Goal: Information Seeking & Learning: Understand process/instructions

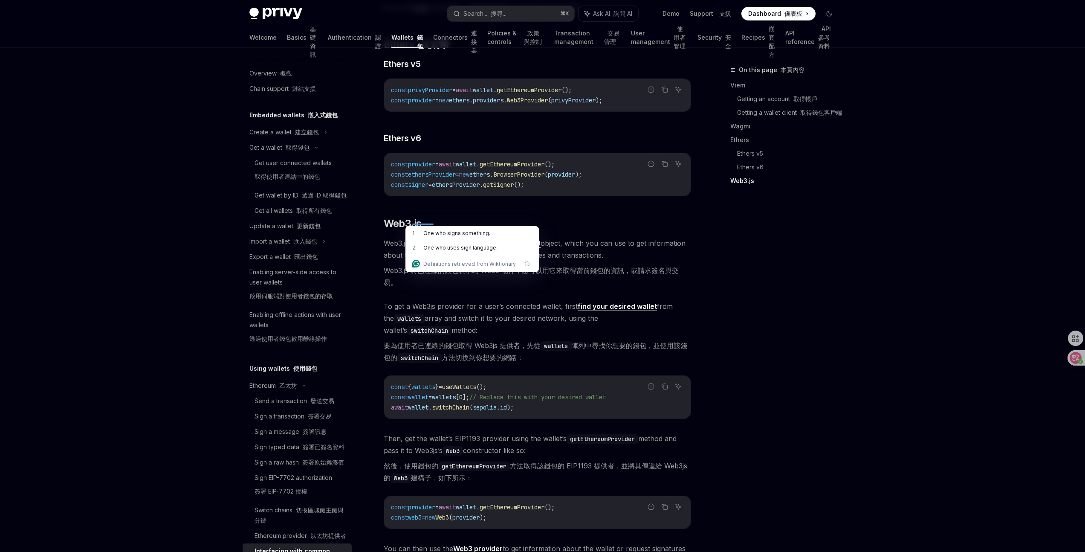
scroll to position [0, 25]
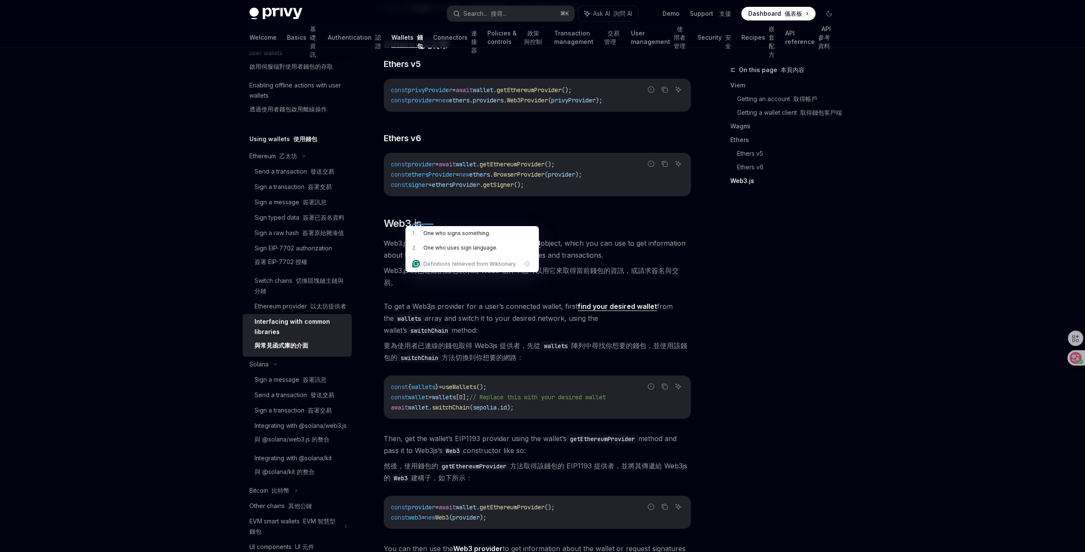
click at [746, 301] on div "On this page 本頁內容 Viem Getting an account 取得帳戶 Getting a wallet client 取得錢包客戶端 …" at bounding box center [778, 308] width 130 height 487
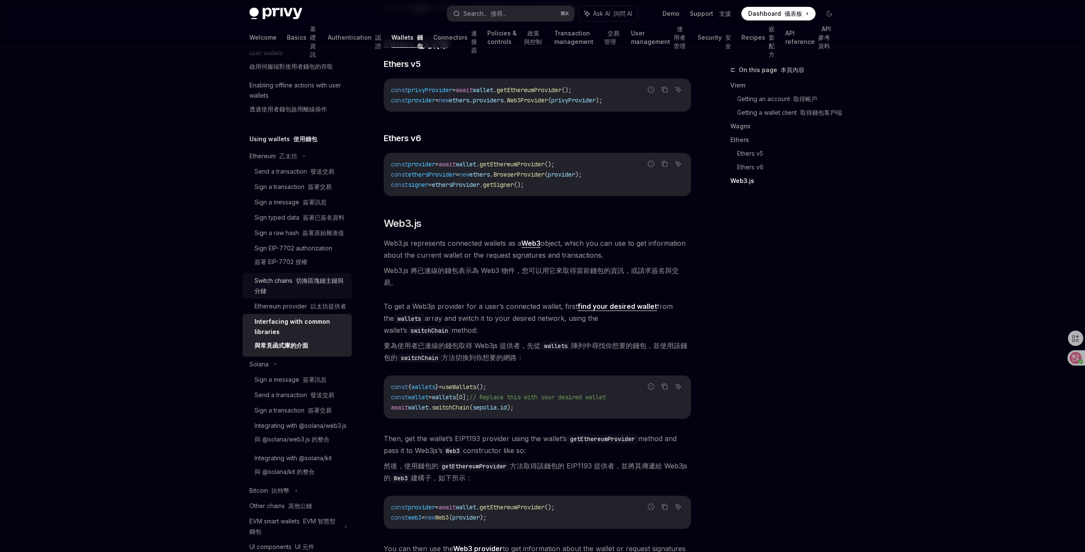
click at [323, 294] on font "切換區塊鏈主鏈與分鏈" at bounding box center [299, 285] width 89 height 17
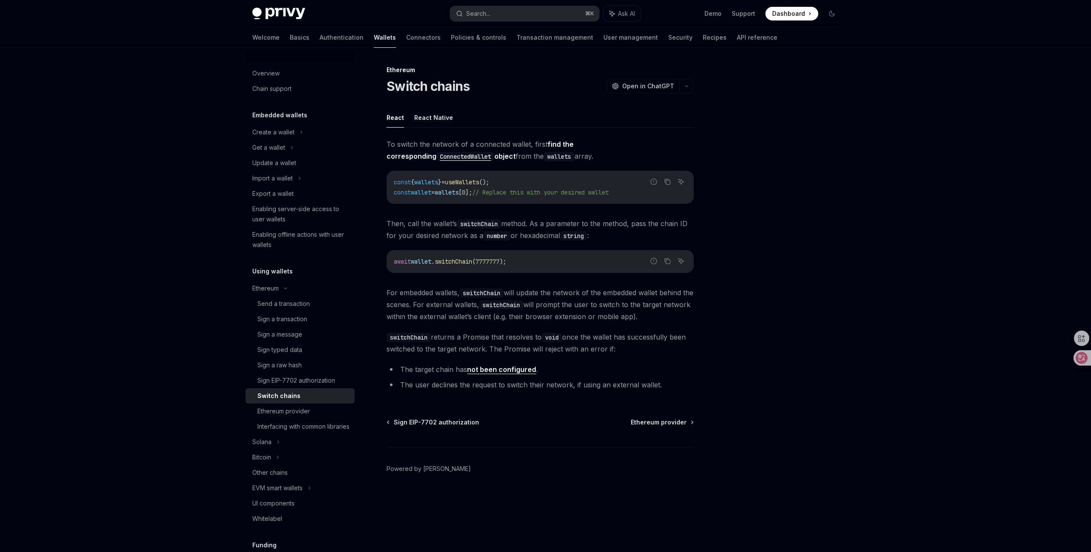
click at [451, 125] on ul "React React Native" at bounding box center [540, 117] width 307 height 20
click at [448, 120] on button "React Native" at bounding box center [433, 117] width 39 height 20
type textarea "*"
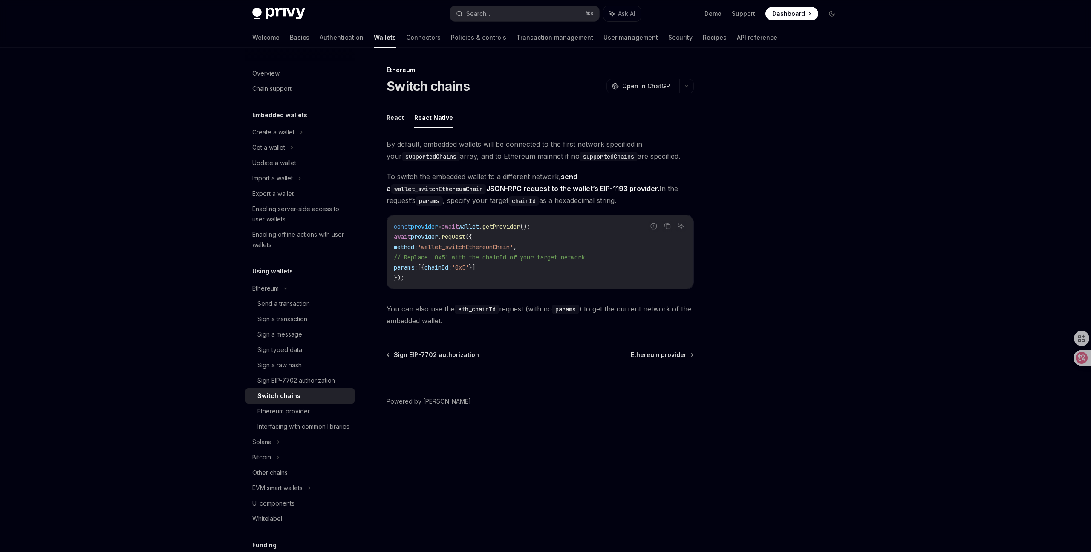
click at [506, 249] on span "'wallet_switchEthereumChain'" at bounding box center [465, 247] width 95 height 8
